Goal: Navigation & Orientation: Go to known website

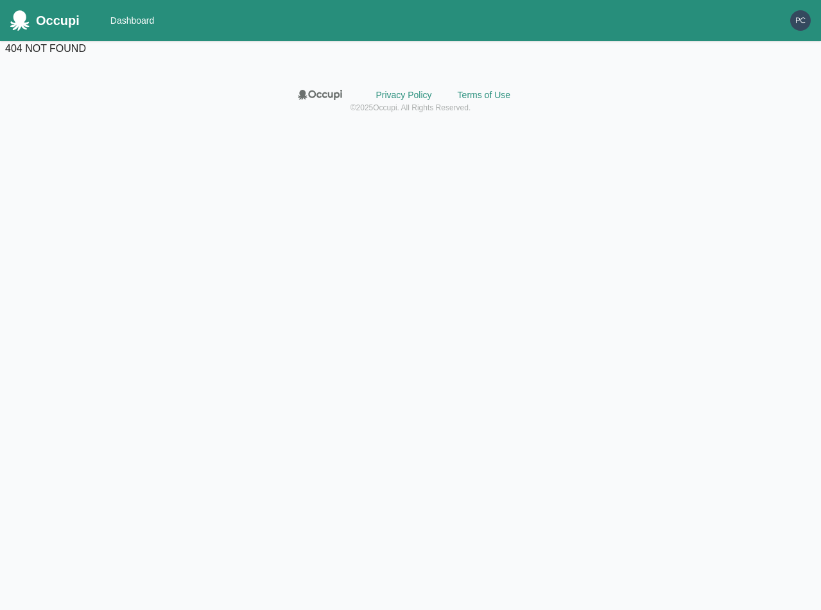
click at [803, 19] on img "button" at bounding box center [800, 20] width 21 height 21
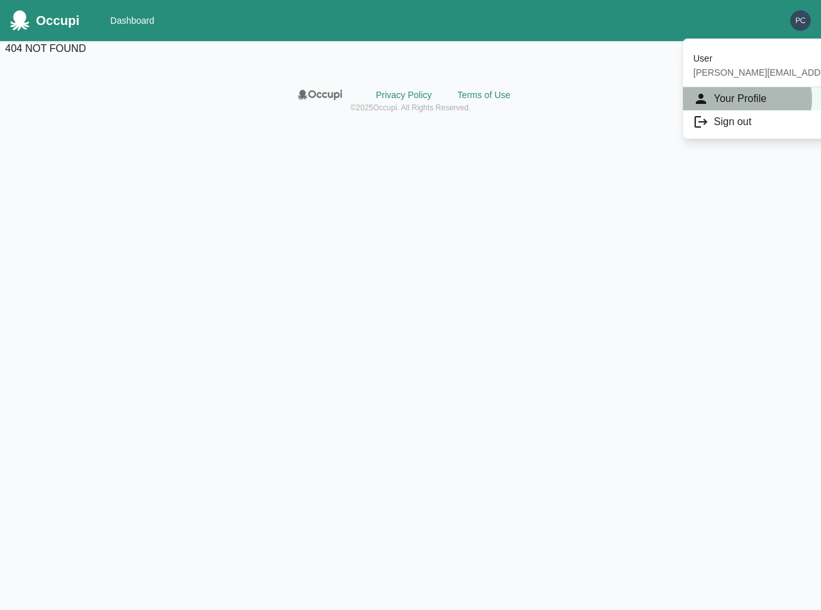
click at [740, 99] on li "Your Profile" at bounding box center [806, 98] width 246 height 23
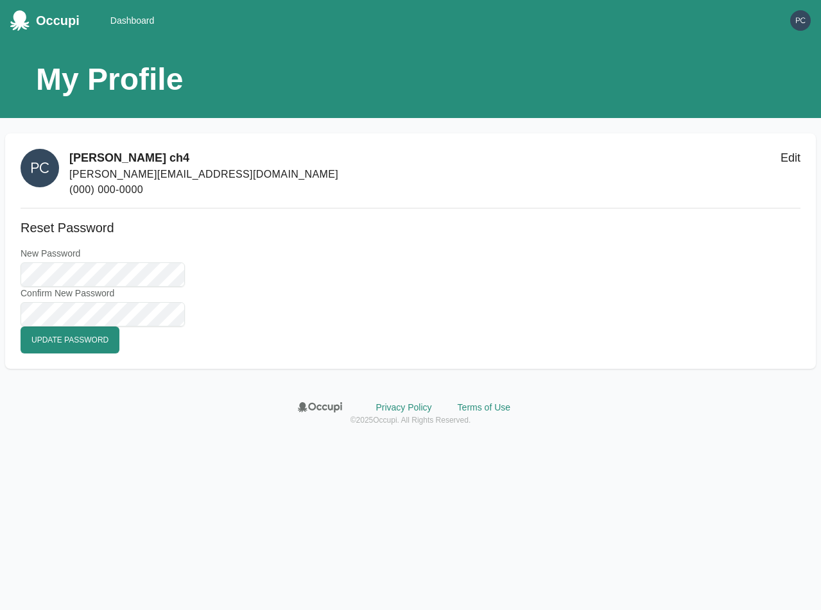
click at [740, 99] on header "My Profile" at bounding box center [410, 79] width 749 height 46
click at [800, 30] on img "button" at bounding box center [800, 20] width 21 height 21
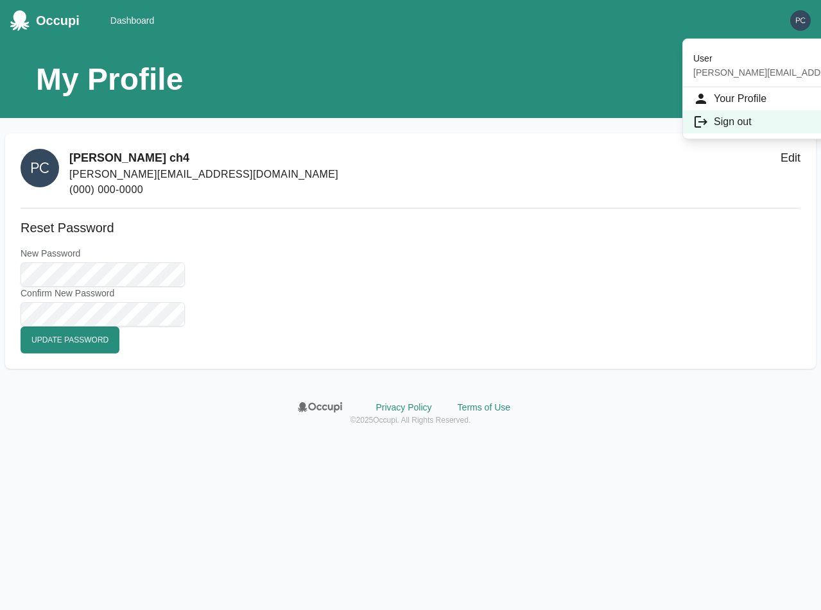
click at [725, 123] on li "Sign out" at bounding box center [806, 121] width 246 height 23
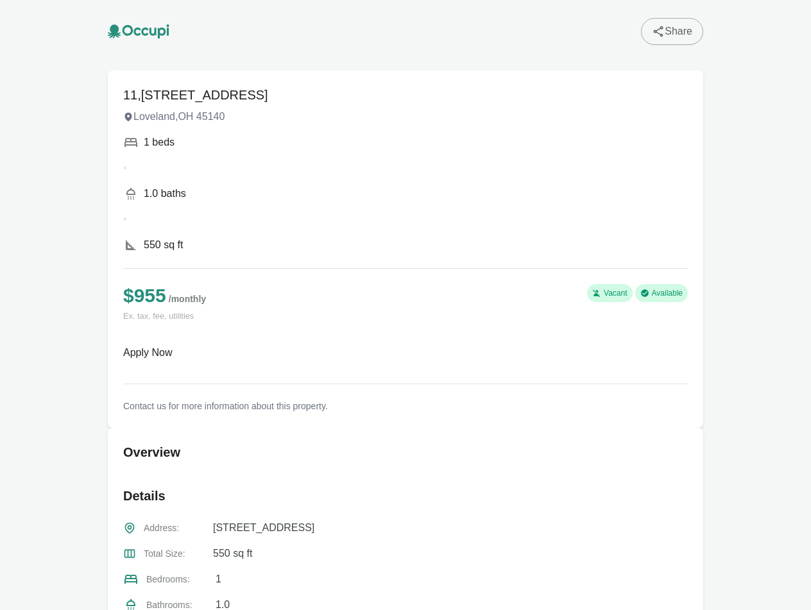
click at [120, 58] on div "11, 1492 Loveland Road Unit Loveland , OH 45140 1 beds • 1.0 baths • 550 sq ft …" at bounding box center [406, 509] width 616 height 909
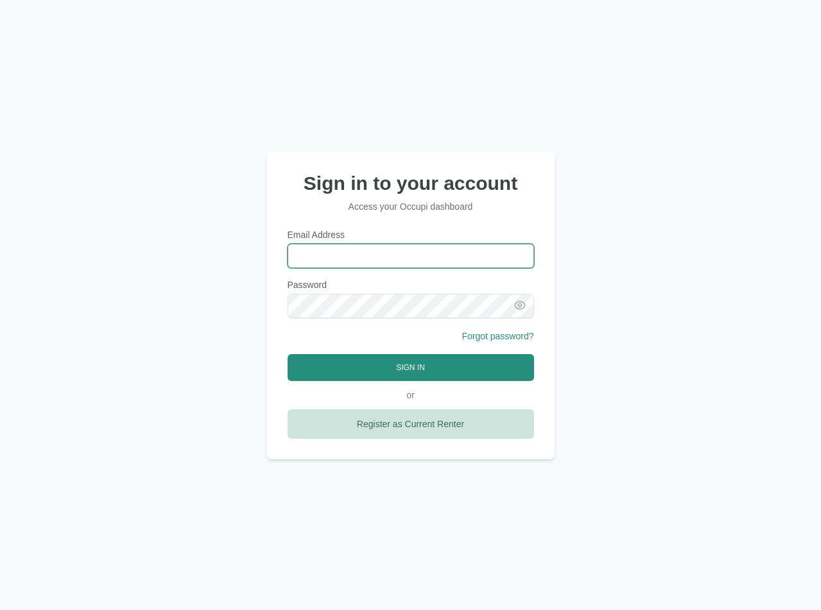
click at [393, 259] on input "Email Address" at bounding box center [411, 256] width 246 height 24
type input "**********"
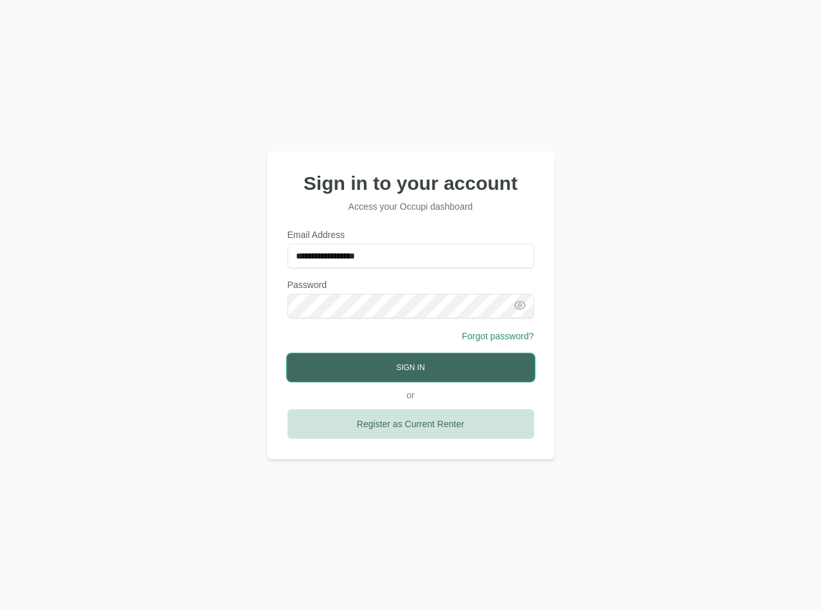
click at [420, 365] on button "Sign In" at bounding box center [411, 367] width 246 height 27
